Goal: Task Accomplishment & Management: Use online tool/utility

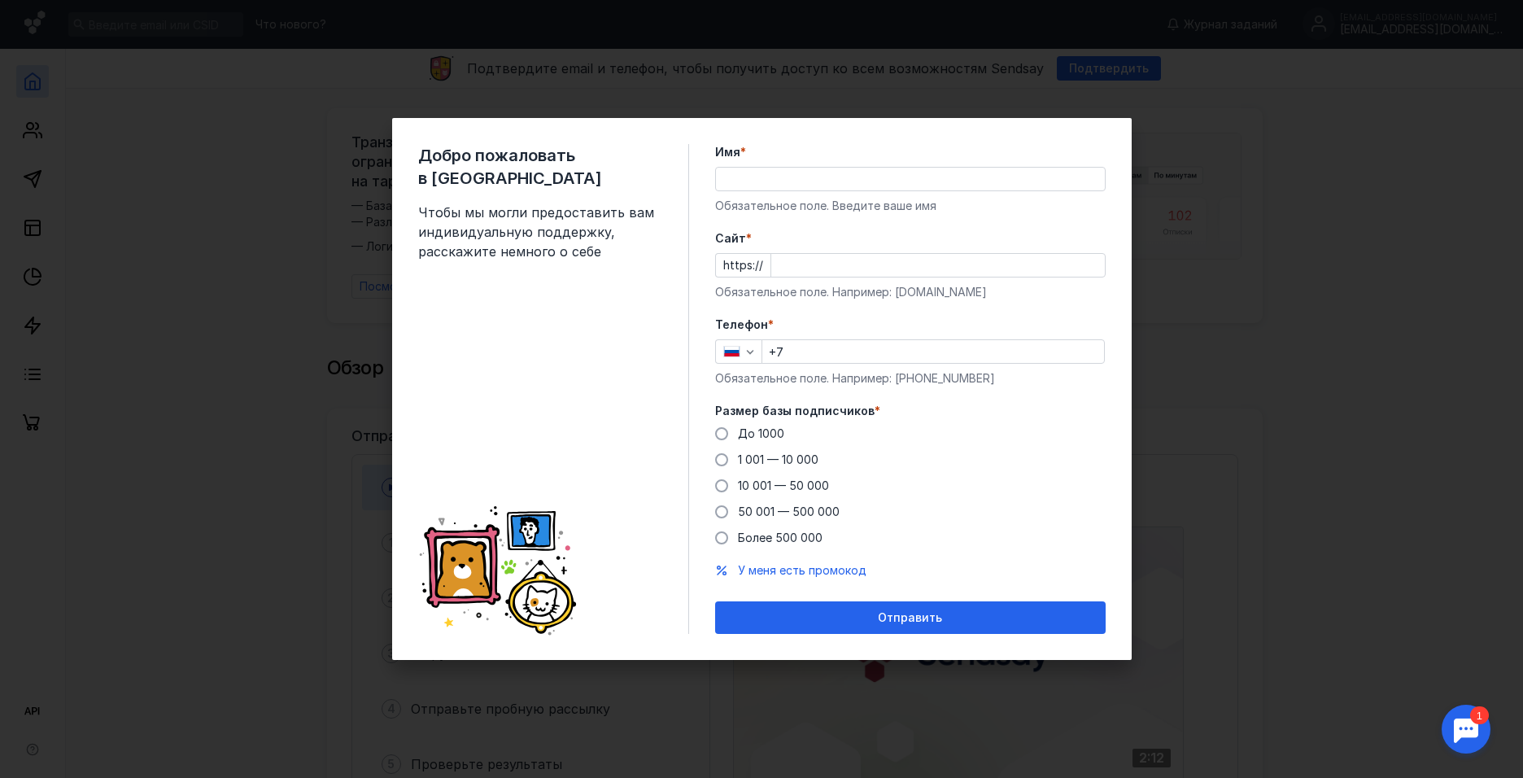
click at [1242, 150] on div "Добро пожаловать в Sendsay Чтобы мы могли предоставить вам индивидуальную подде…" at bounding box center [761, 389] width 1523 height 778
click at [1211, 242] on div "Добро пожаловать в Sendsay Чтобы мы могли предоставить вам индивидуальную подде…" at bounding box center [761, 389] width 1523 height 778
click at [816, 174] on input "Имя *" at bounding box center [910, 179] width 389 height 23
type input "Роман"
click at [772, 265] on input "Cайт *" at bounding box center [938, 265] width 334 height 23
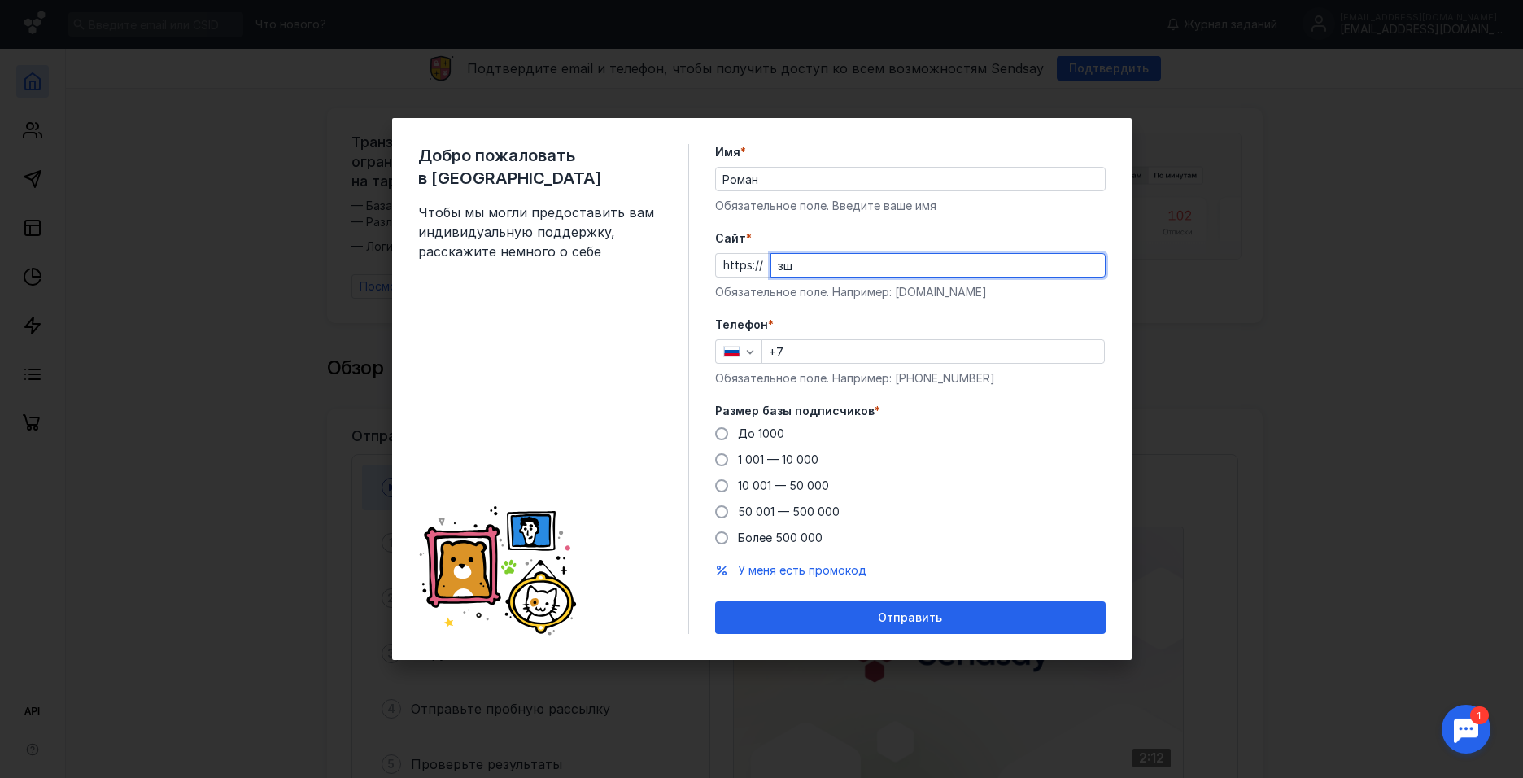
type input "з"
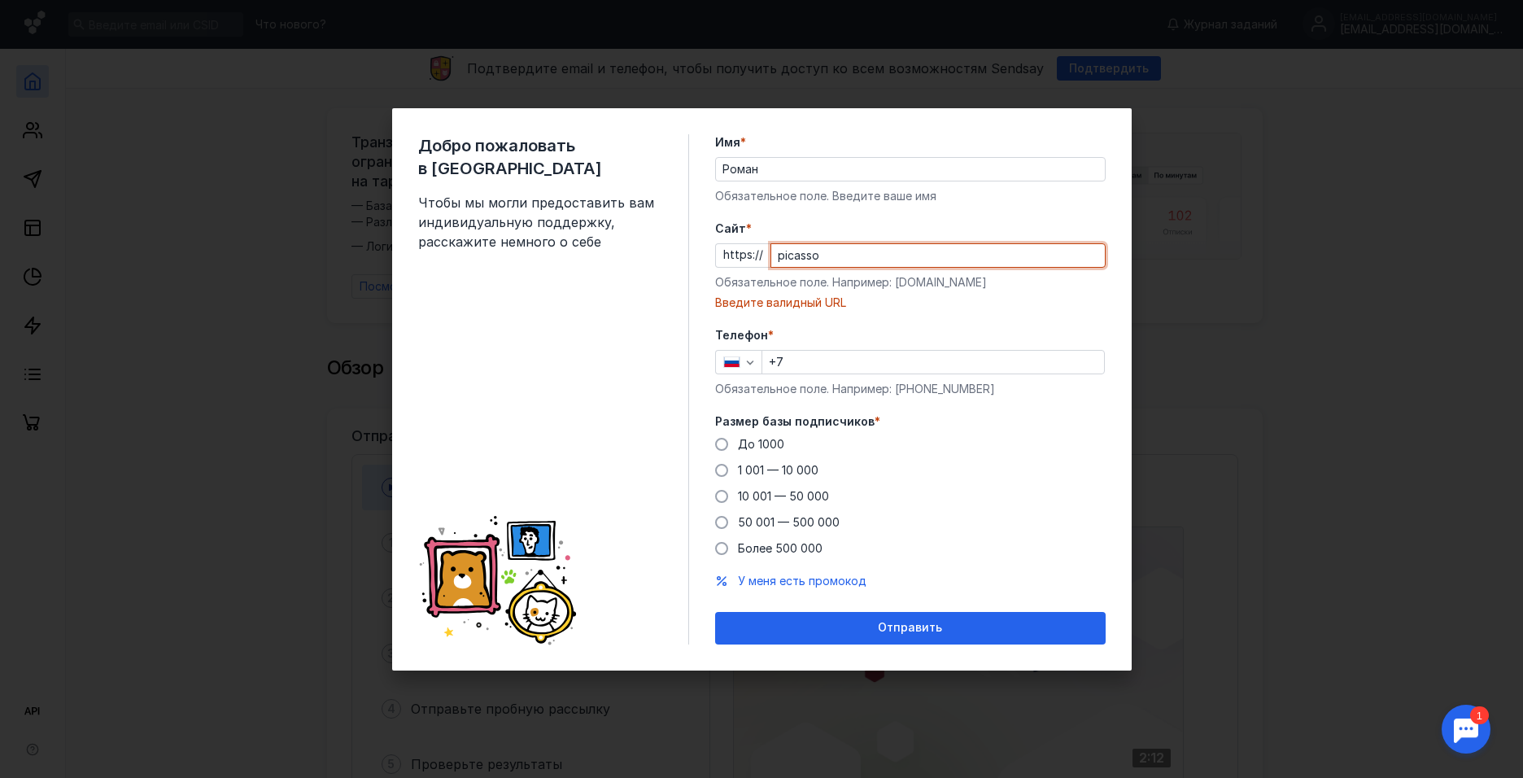
drag, startPoint x: 814, startPoint y: 250, endPoint x: 722, endPoint y: 250, distance: 92.7
click at [722, 250] on div "https:// [PERSON_NAME]" at bounding box center [910, 255] width 390 height 24
paste input "-[URL]"
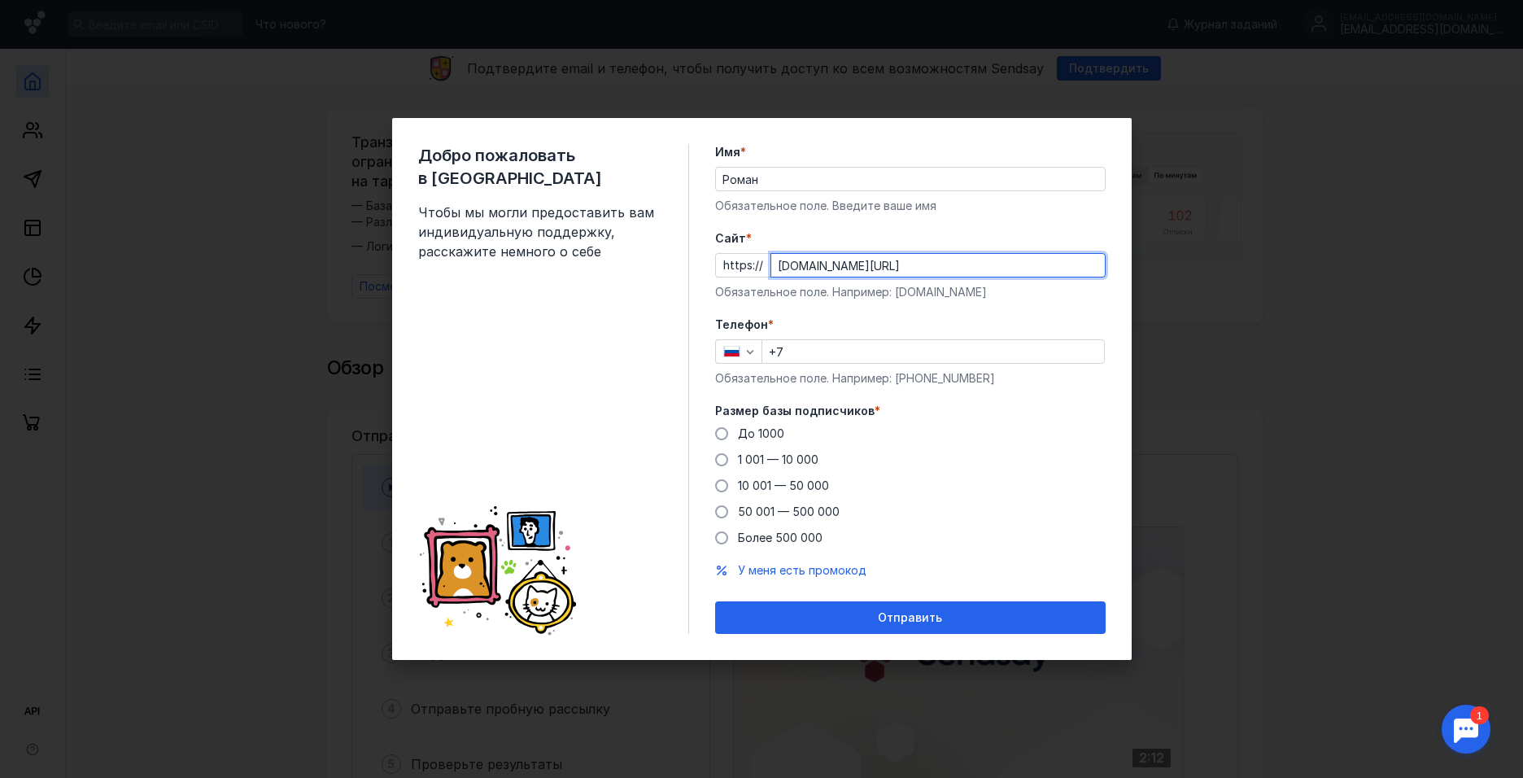
type input "[DOMAIN_NAME][URL]"
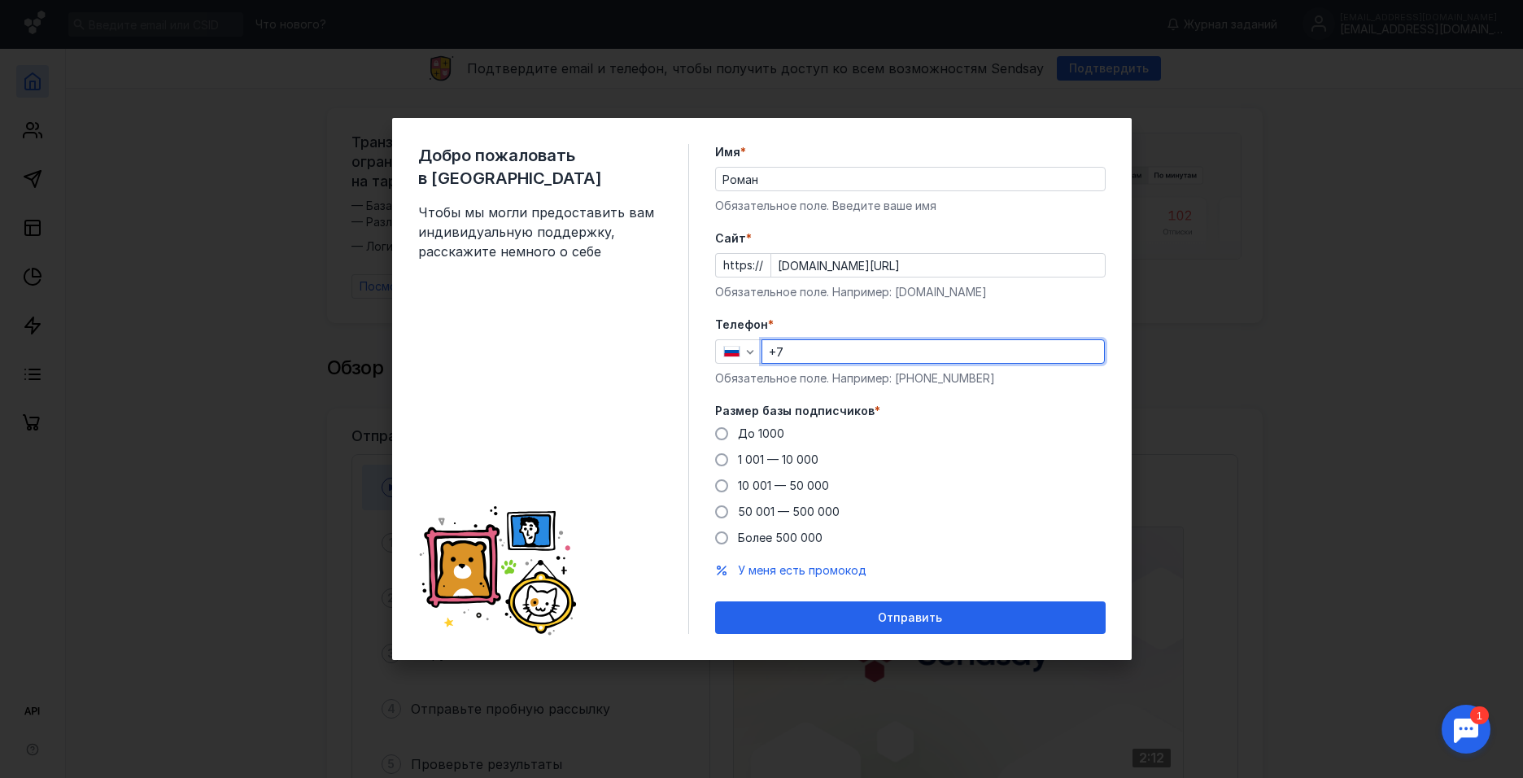
click at [849, 349] on input "+7" at bounding box center [933, 351] width 342 height 23
type input "[PHONE_NUMBER]"
click at [715, 394] on form "Имя * Роман Обязательное поле. Введите ваше имя [PERSON_NAME] * https:// [DOMAI…" at bounding box center [910, 389] width 390 height 490
click at [715, 487] on span at bounding box center [721, 485] width 13 height 13
click at [0, 0] on input "10 001 — 50 000" at bounding box center [0, 0] width 0 height 0
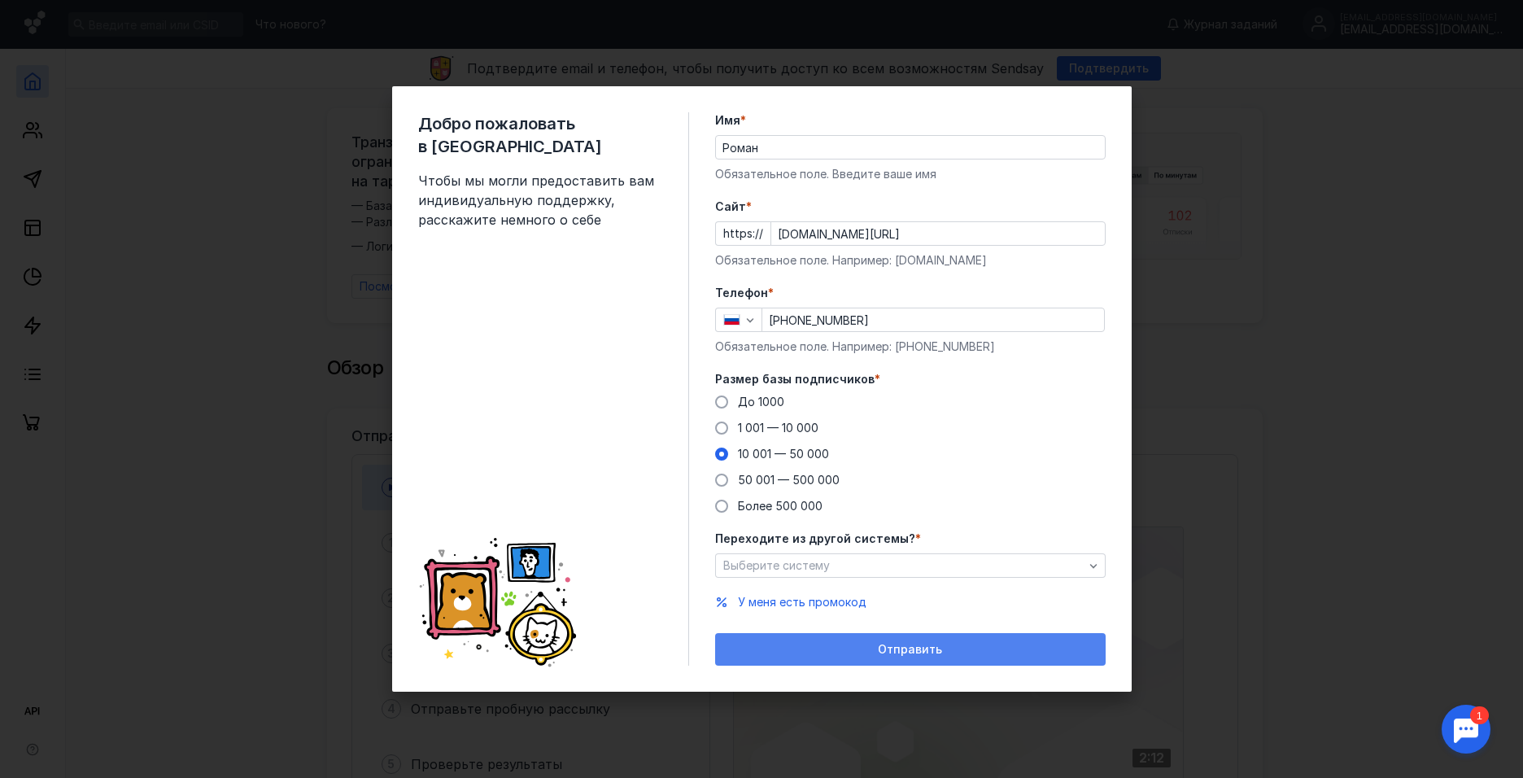
click at [922, 659] on div "Отправить" at bounding box center [910, 649] width 390 height 33
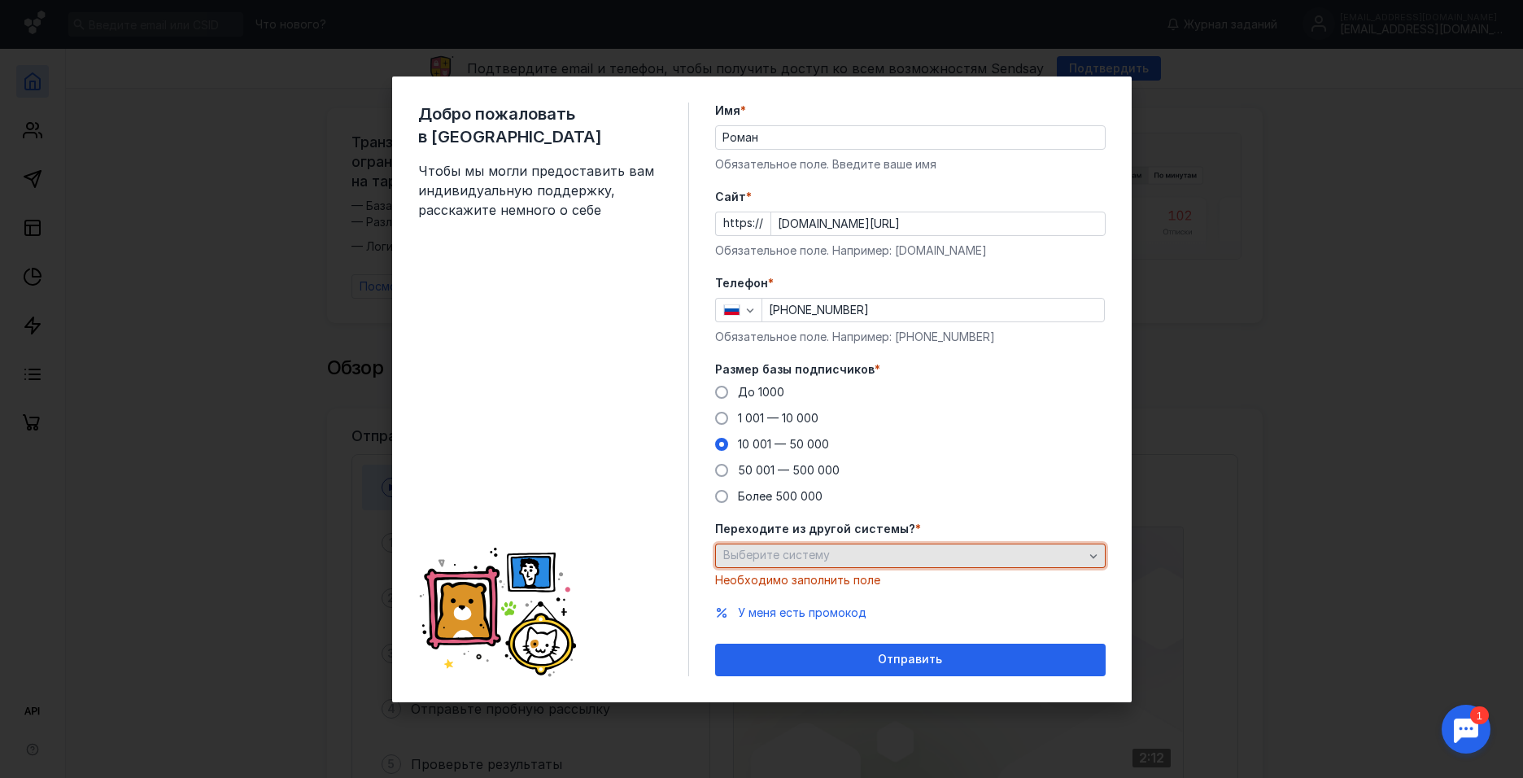
click at [890, 549] on div "Выберите систему" at bounding box center [910, 555] width 390 height 24
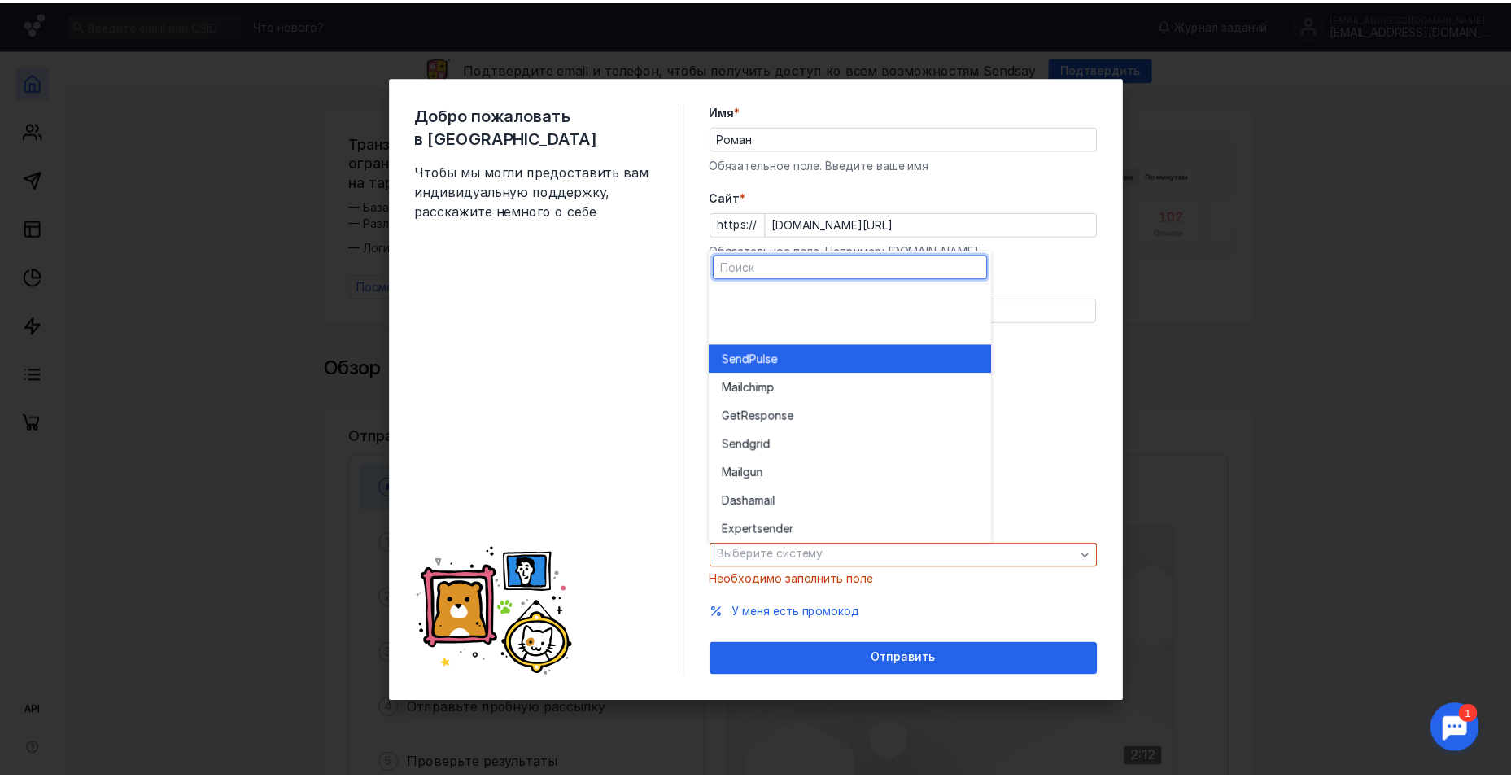
scroll to position [89, 0]
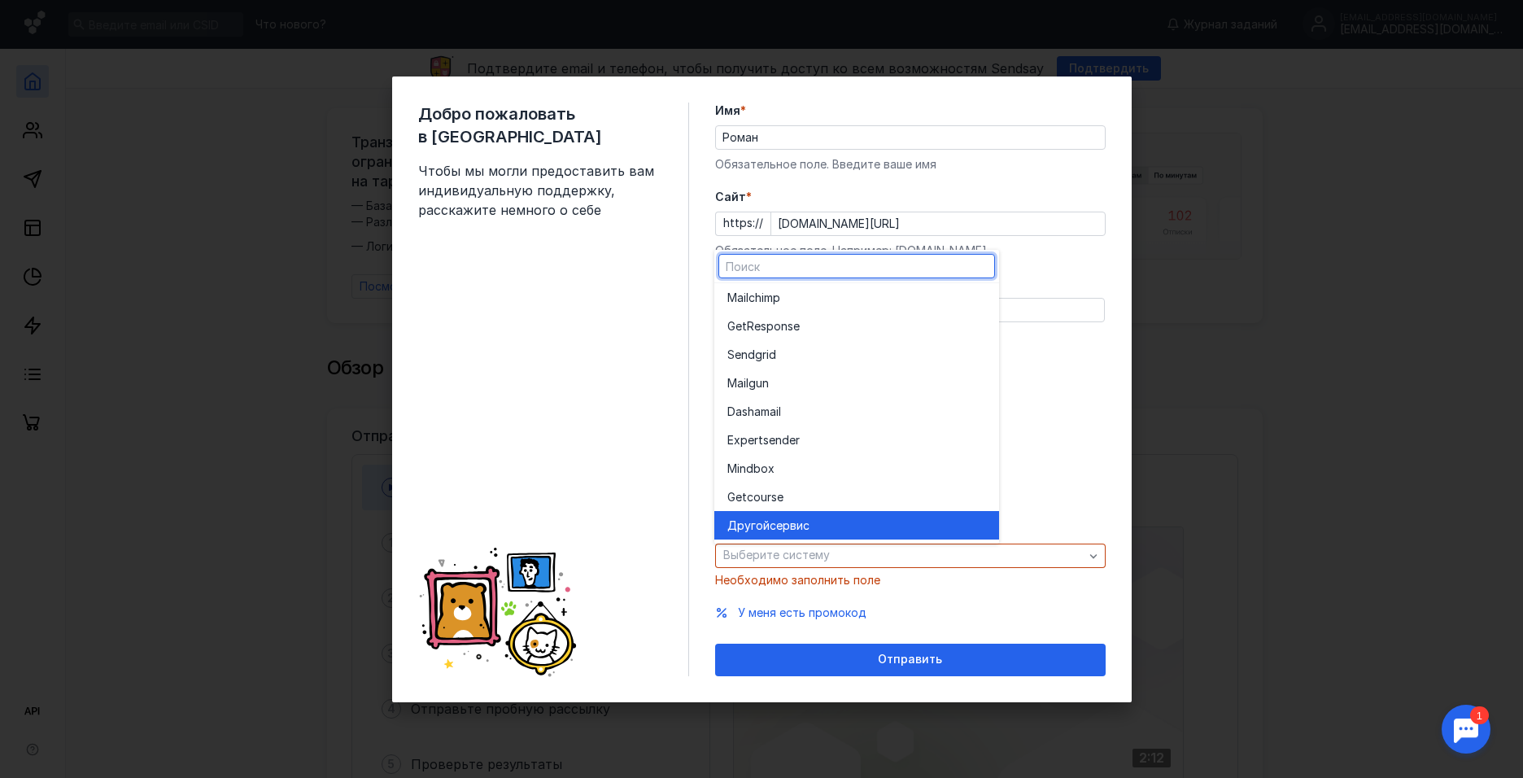
click at [817, 525] on div "Другой сервис" at bounding box center [856, 525] width 259 height 16
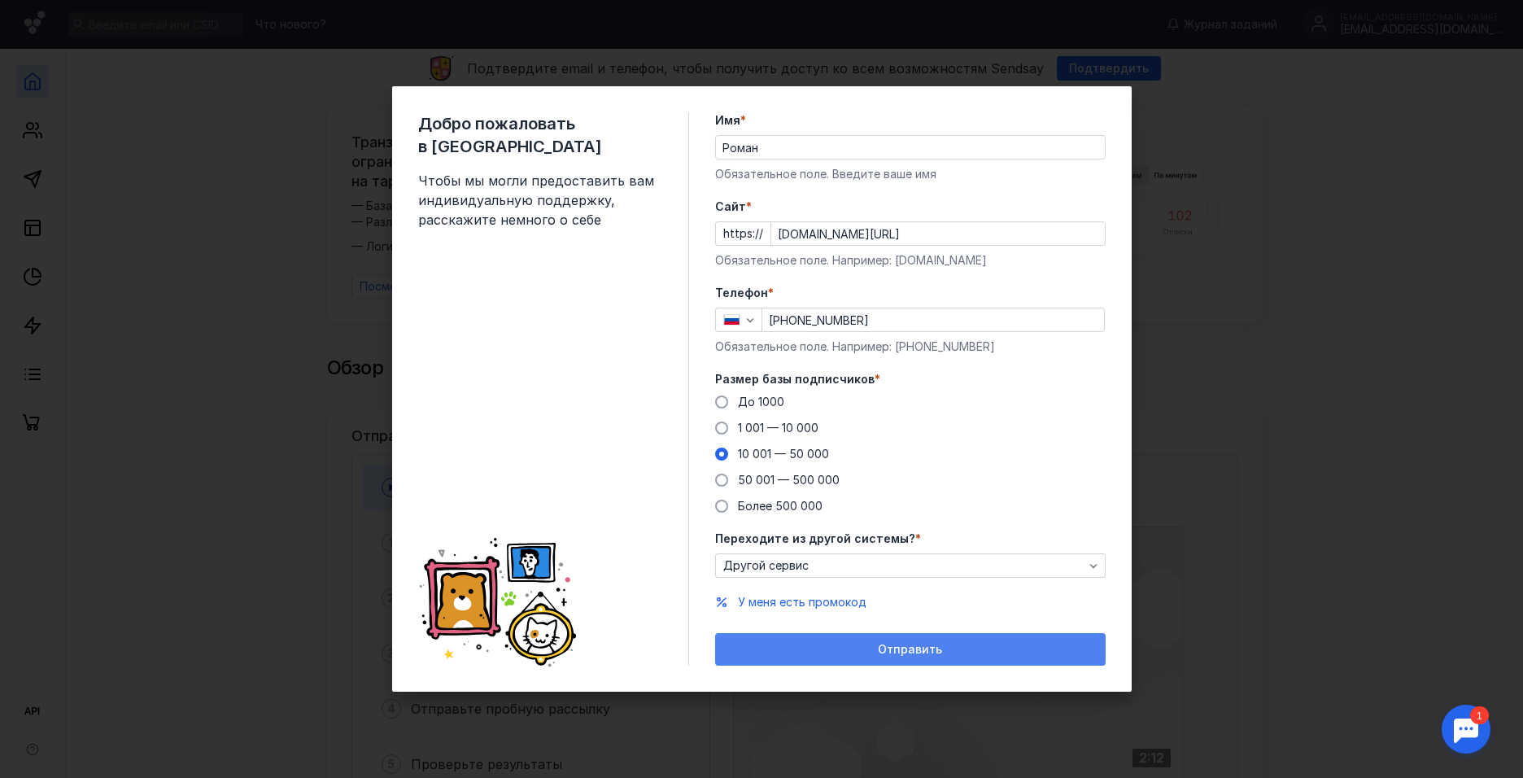
click at [908, 649] on span "Отправить" at bounding box center [910, 650] width 64 height 14
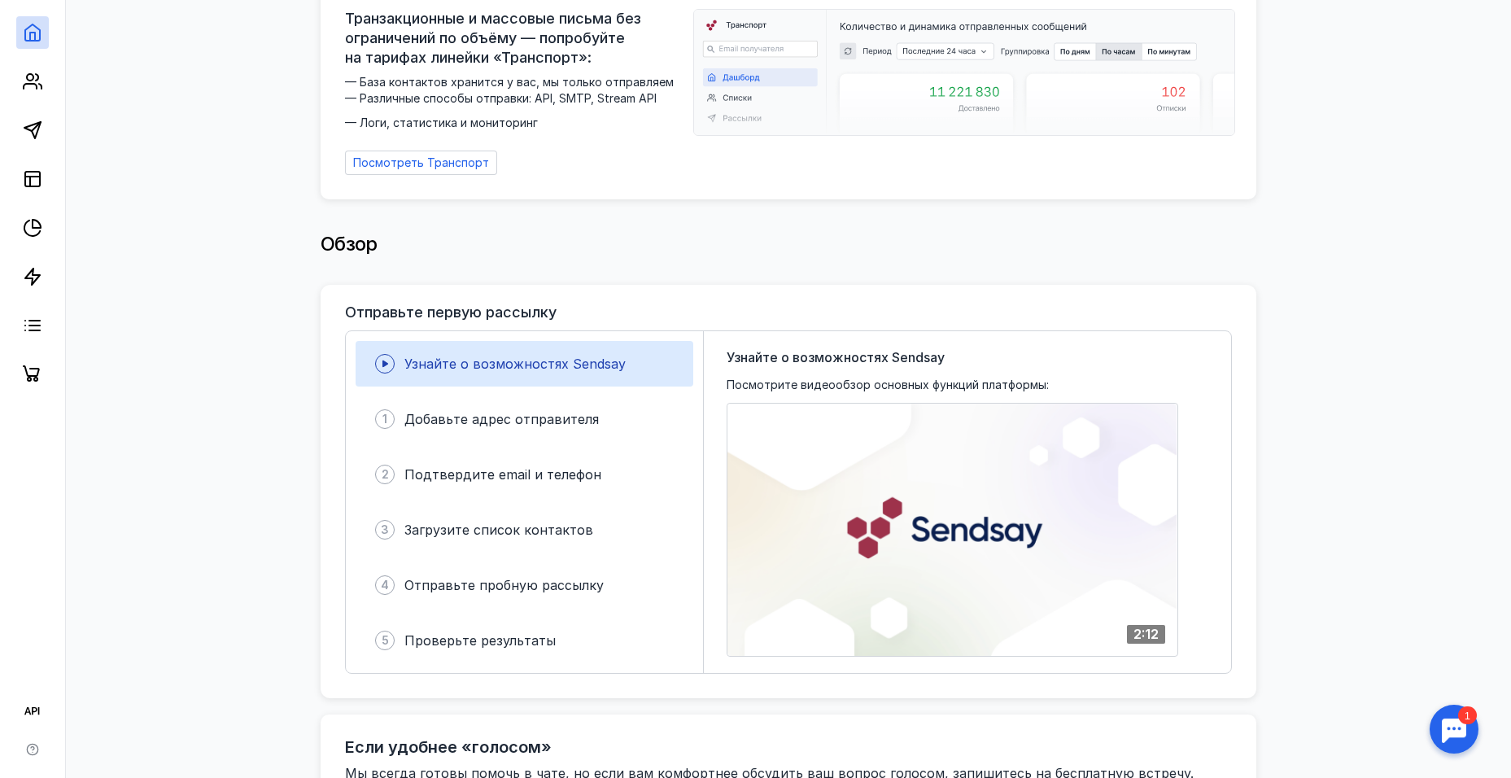
scroll to position [0, 0]
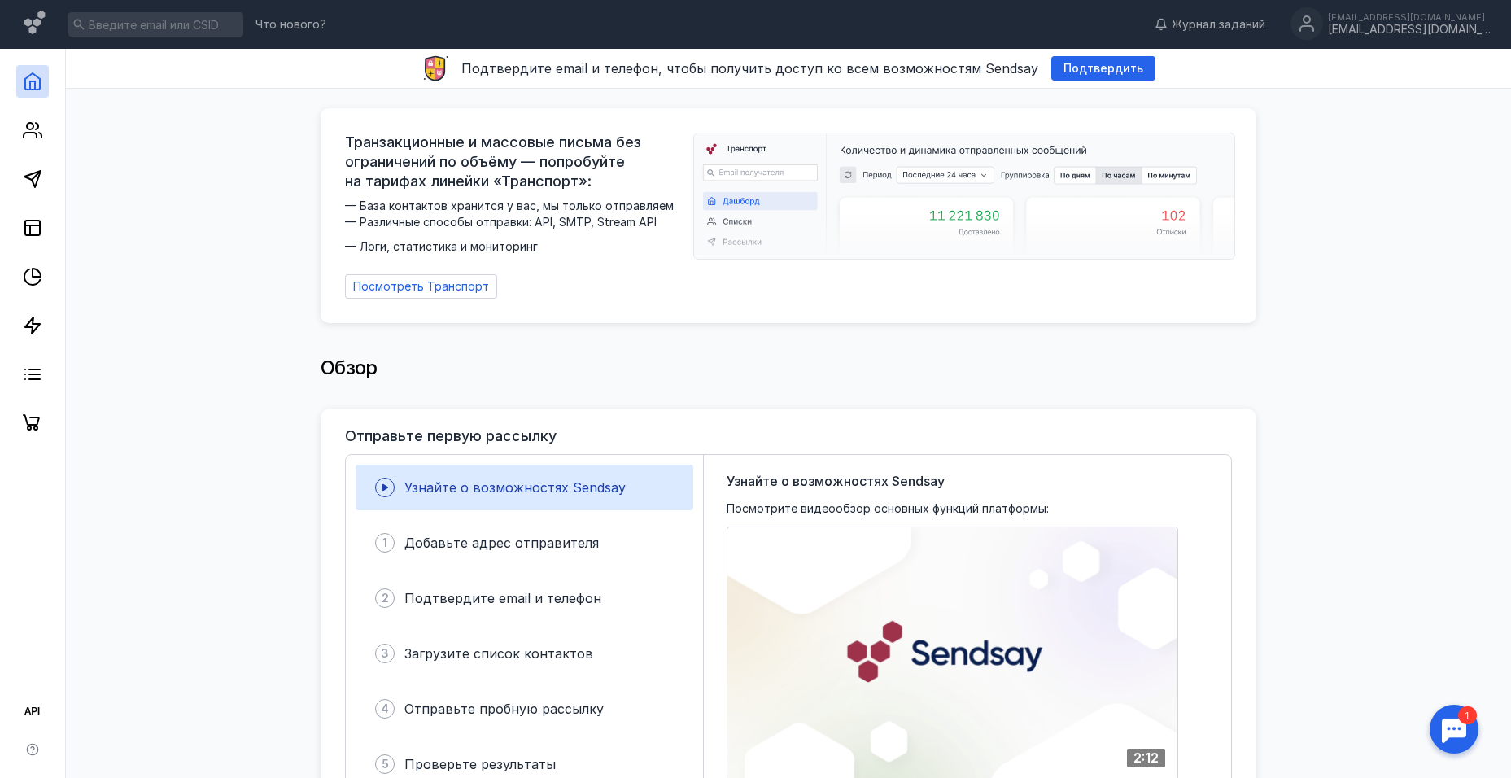
click at [12, 238] on div at bounding box center [32, 244] width 65 height 390
click at [32, 225] on line at bounding box center [32, 225] width 15 height 0
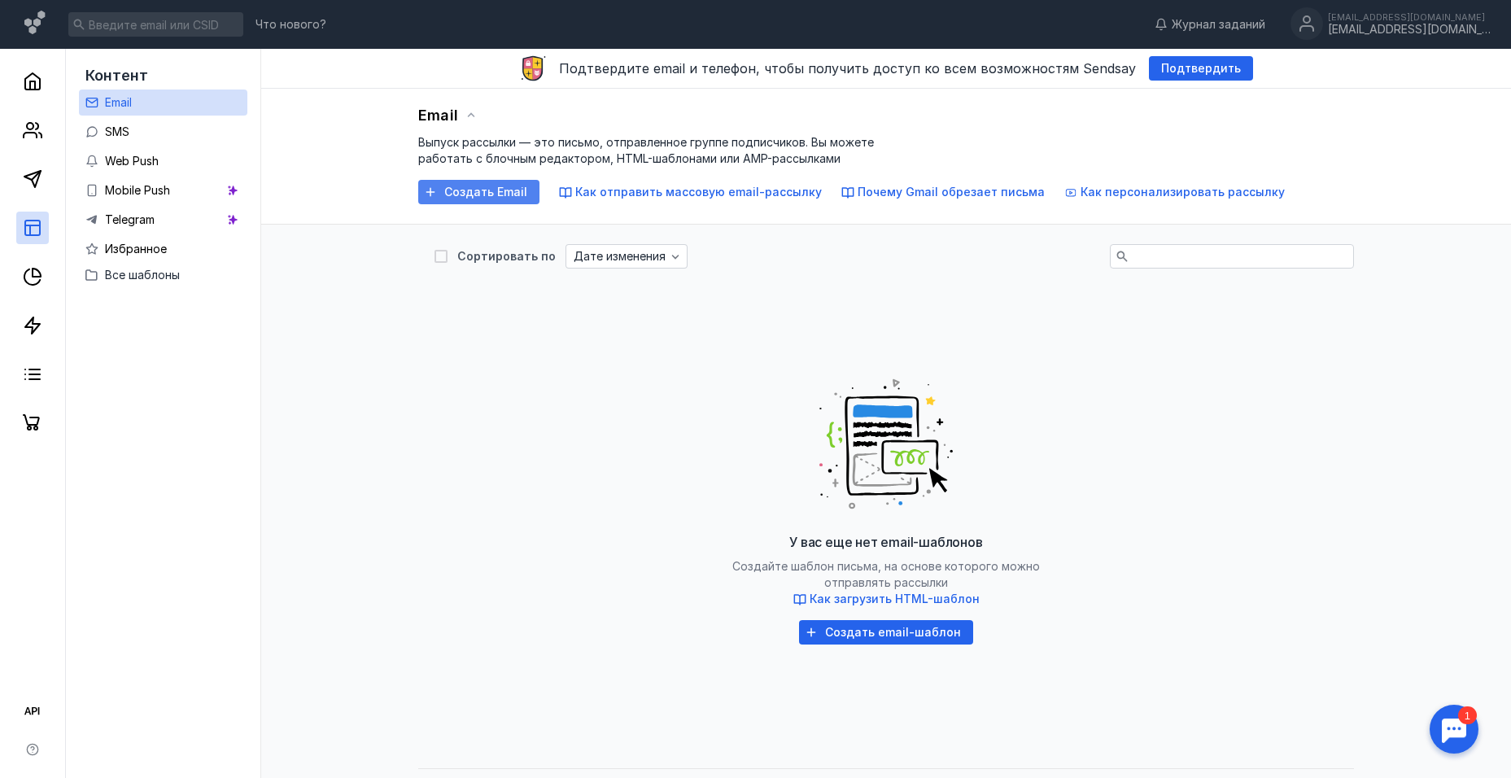
click at [469, 194] on span "Создать Email" at bounding box center [485, 192] width 83 height 14
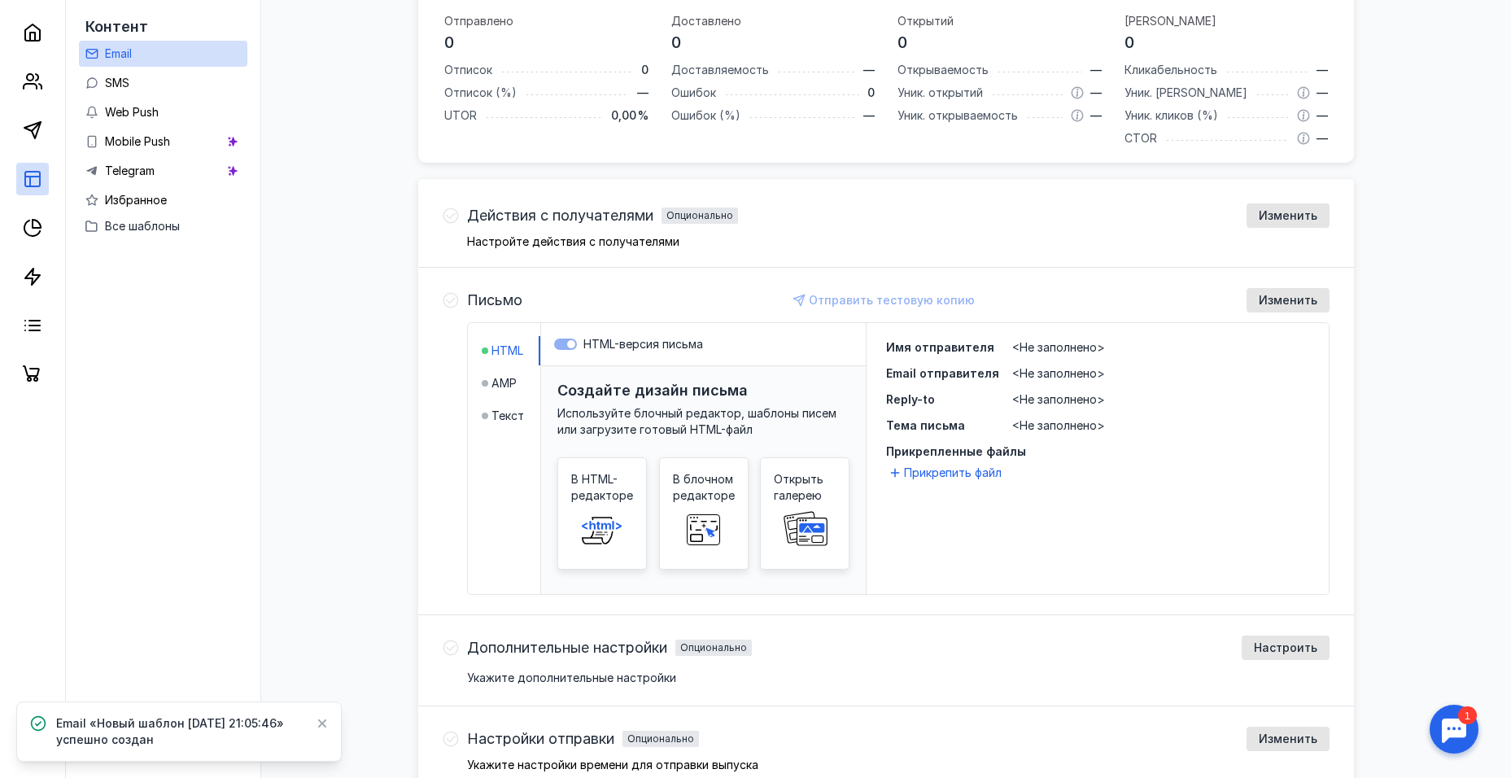
scroll to position [407, 0]
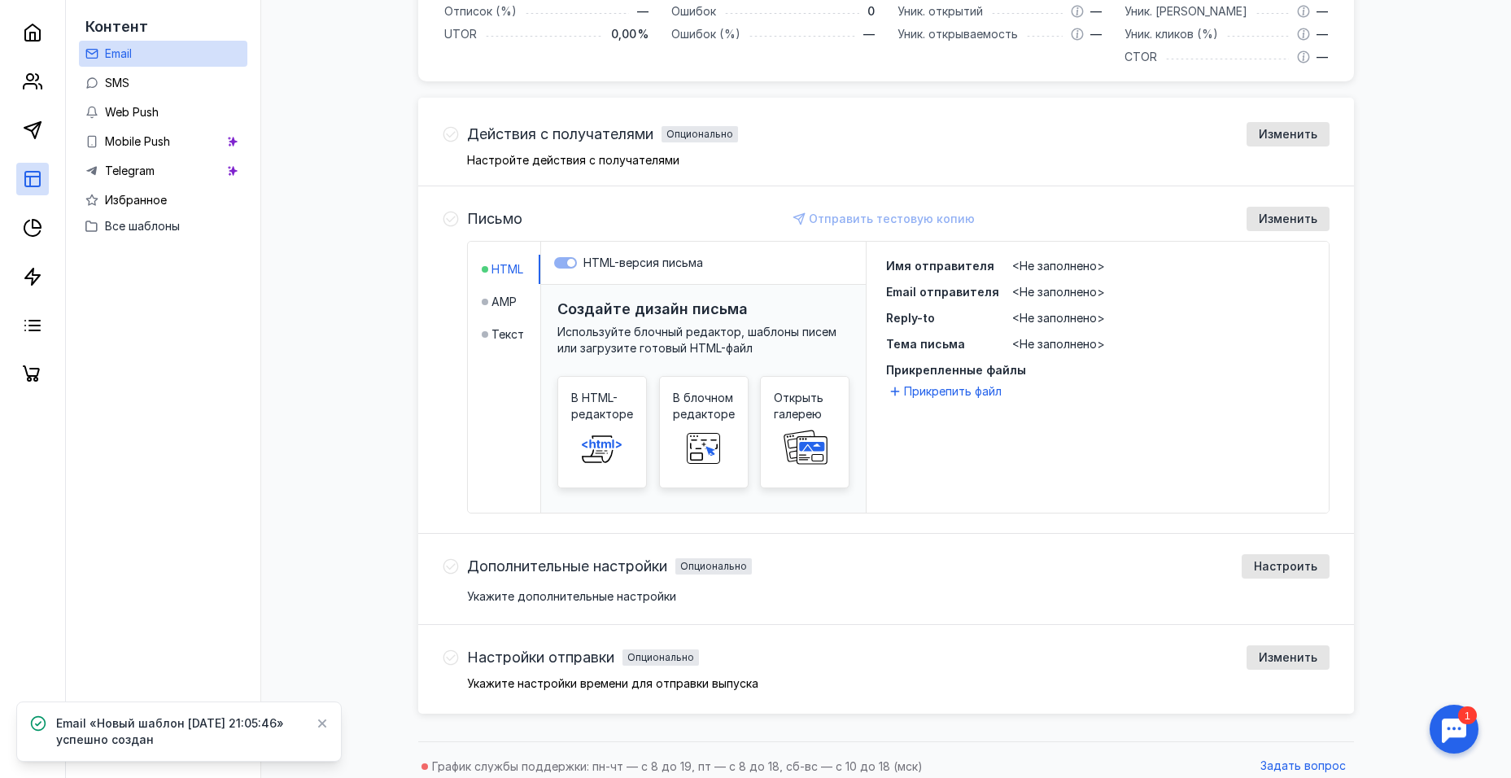
click at [652, 315] on h3 "Создайте дизайн письма" at bounding box center [652, 308] width 190 height 17
click at [645, 435] on div "В HTML-редакторе" at bounding box center [601, 432] width 89 height 112
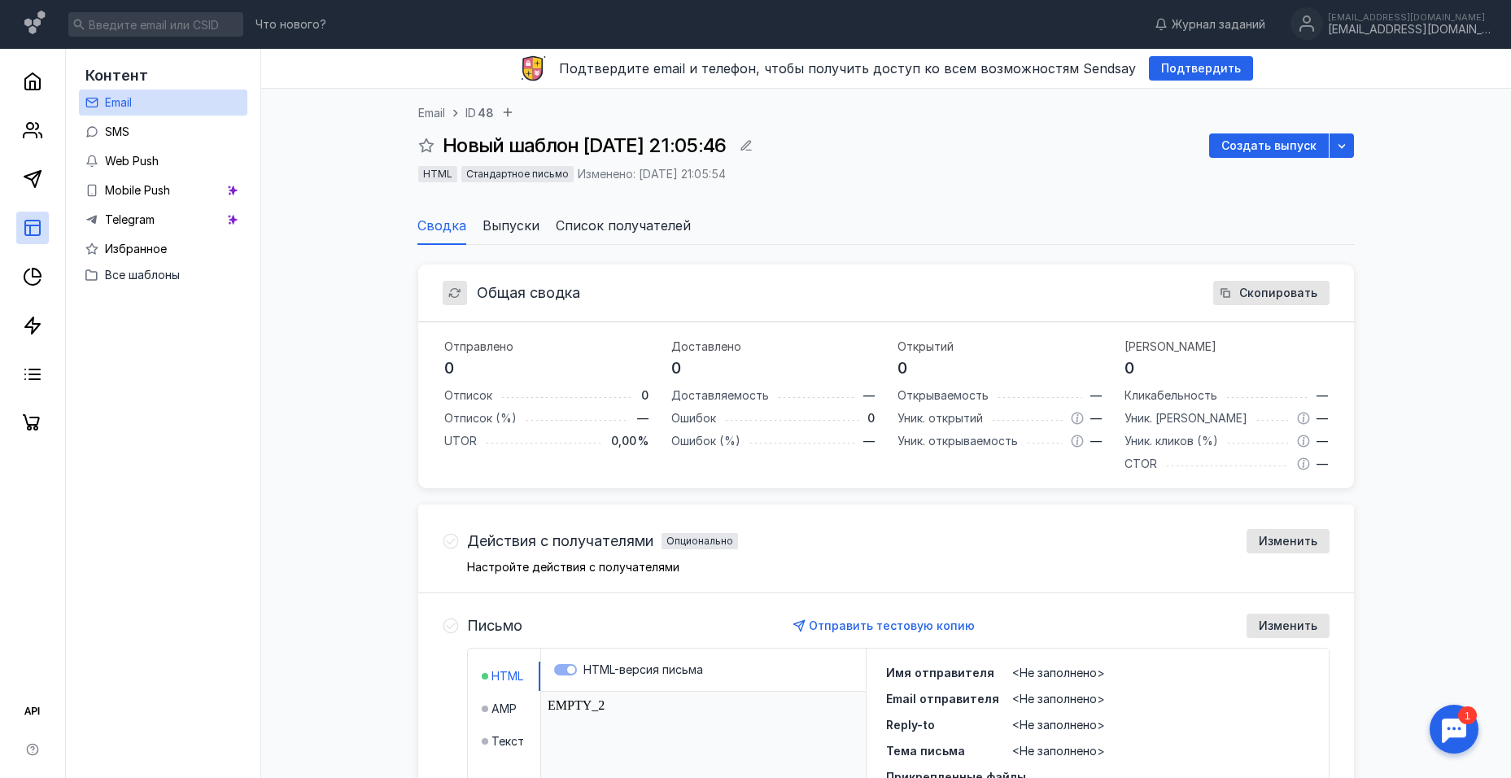
scroll to position [325, 0]
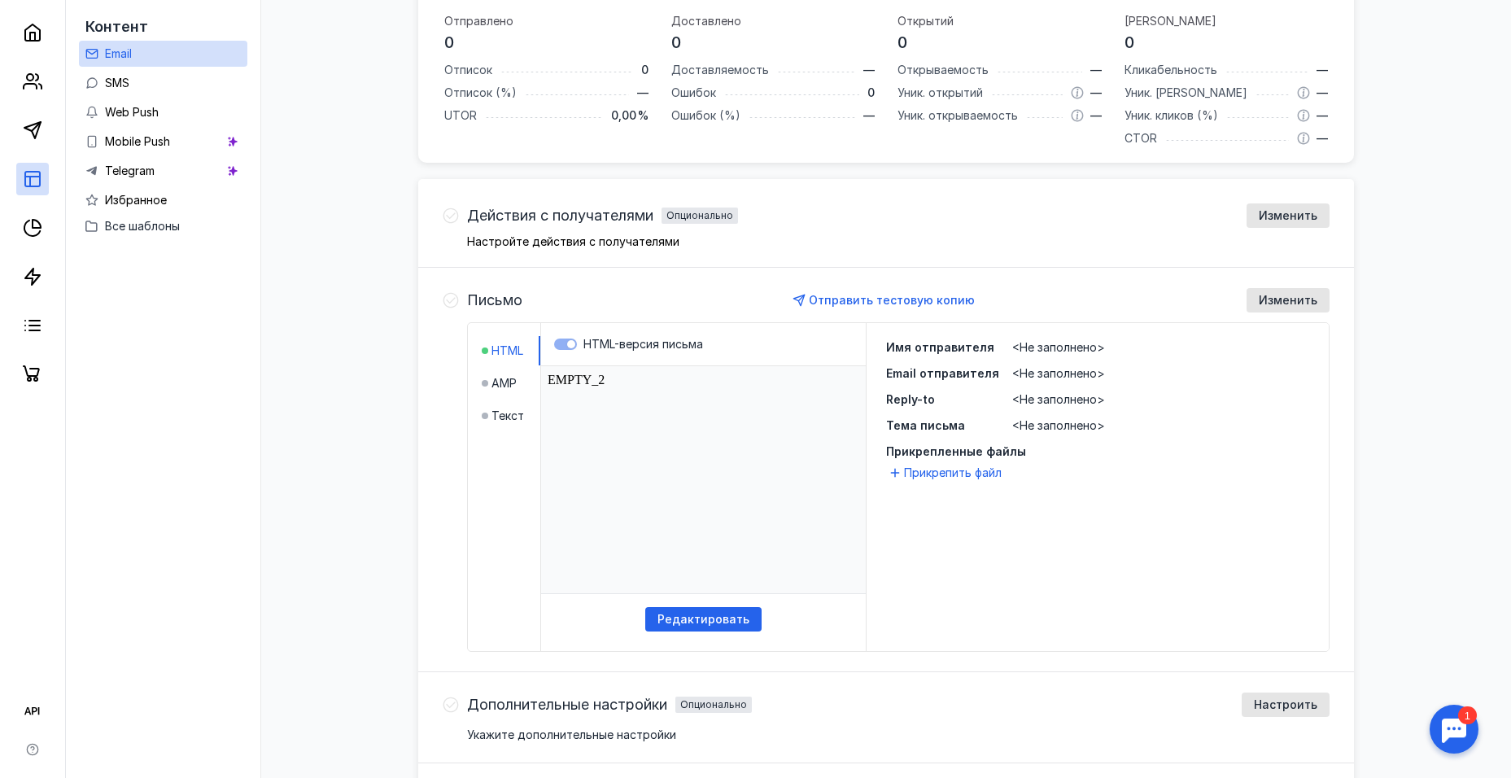
click at [493, 305] on span "Письмо" at bounding box center [494, 300] width 55 height 16
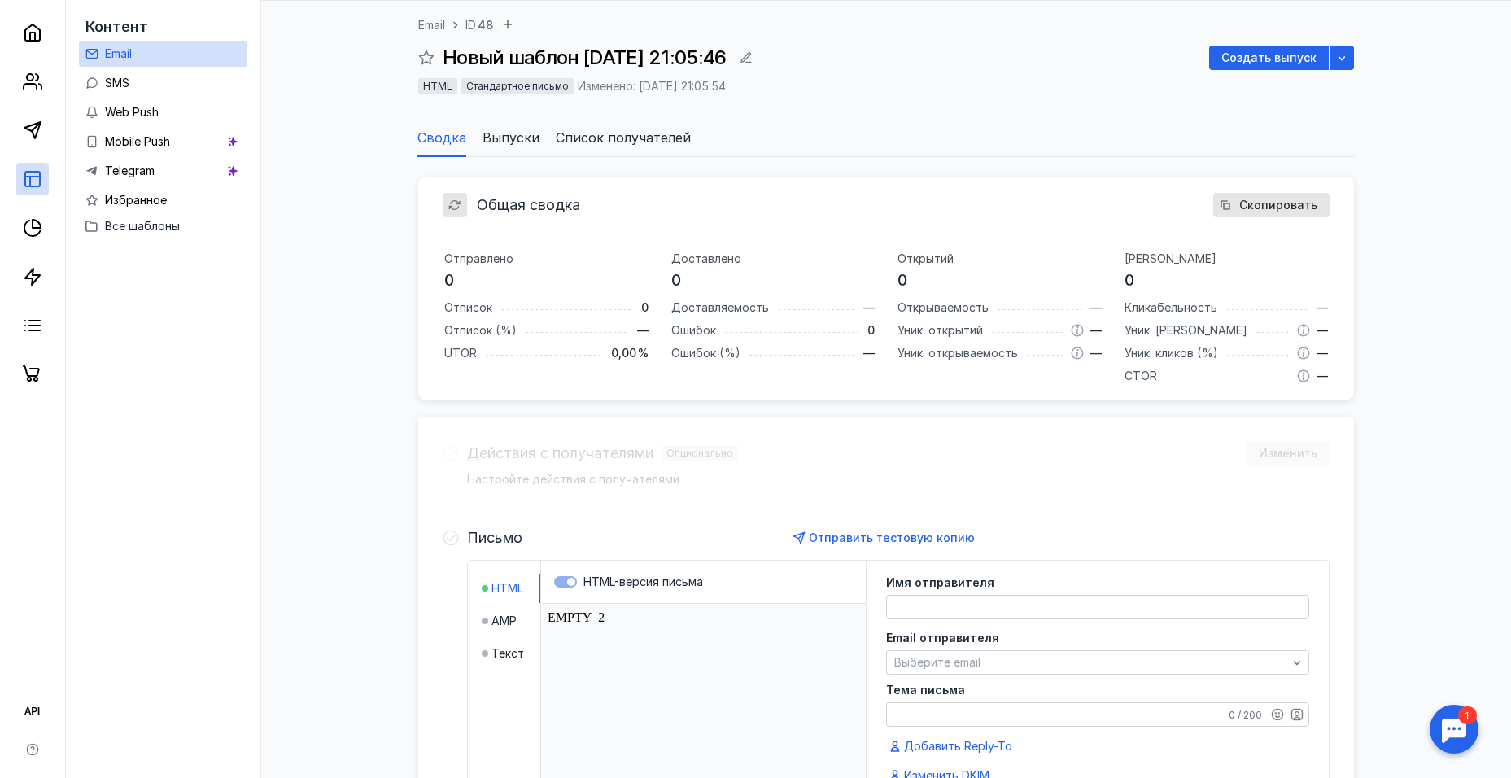
scroll to position [51, 0]
